Goal: Use online tool/utility: Use online tool/utility

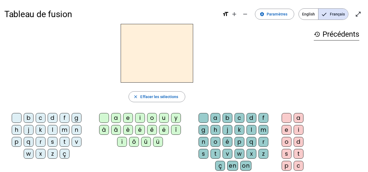
click at [331, 15] on span "Français" at bounding box center [333, 14] width 30 height 11
click at [306, 13] on span "English" at bounding box center [308, 14] width 19 height 11
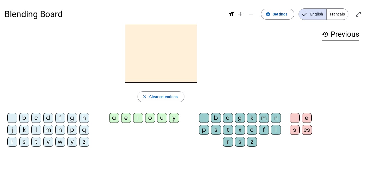
click at [332, 13] on span "Français" at bounding box center [337, 14] width 22 height 11
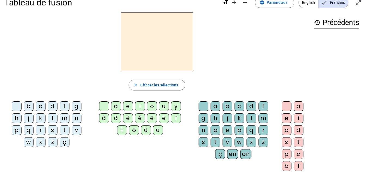
scroll to position [12, 0]
click at [64, 121] on div "m" at bounding box center [65, 118] width 10 height 10
click at [115, 106] on div "a" at bounding box center [116, 106] width 10 height 10
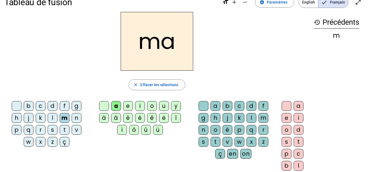
click at [53, 118] on div "l" at bounding box center [53, 118] width 10 height 10
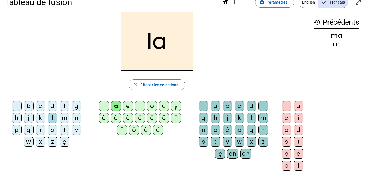
click at [127, 107] on div "e" at bounding box center [128, 106] width 10 height 10
click at [56, 105] on div "d" at bounding box center [53, 106] width 10 height 10
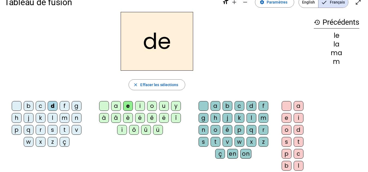
click at [163, 108] on div "u" at bounding box center [164, 106] width 10 height 10
click at [65, 130] on div "t" at bounding box center [65, 130] width 10 height 10
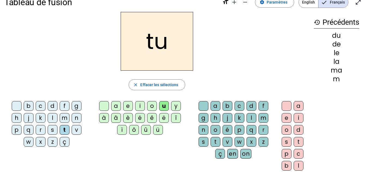
click at [117, 103] on div "a" at bounding box center [116, 106] width 10 height 10
click at [128, 105] on div "e" at bounding box center [128, 106] width 10 height 10
click at [68, 118] on div "m" at bounding box center [65, 118] width 10 height 10
